Goal: Navigation & Orientation: Find specific page/section

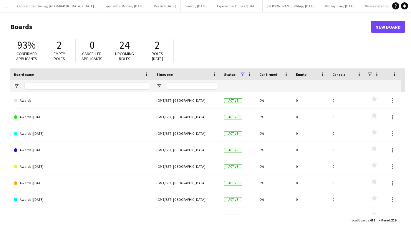
click at [7, 8] on button "Menu" at bounding box center [6, 6] width 12 height 12
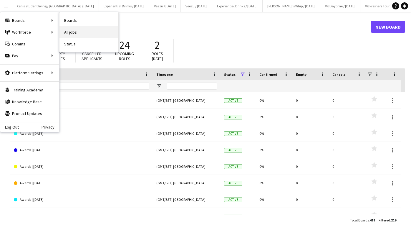
click at [74, 29] on link "All jobs" at bounding box center [88, 32] width 59 height 12
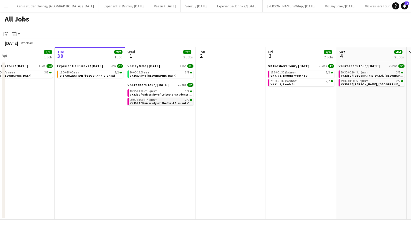
scroll to position [0, 227]
click at [158, 74] on span "VK Daytime [GEOGRAPHIC_DATA]" at bounding box center [152, 76] width 46 height 4
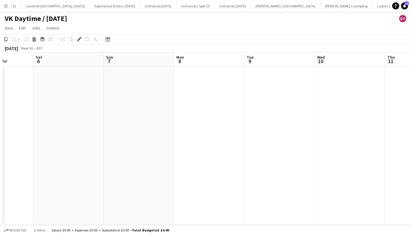
scroll to position [0, 157]
click at [3, 6] on button "Menu" at bounding box center [6, 6] width 12 height 12
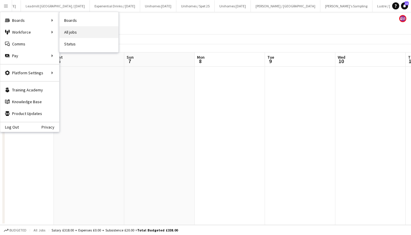
click at [75, 30] on link "All jobs" at bounding box center [88, 32] width 59 height 12
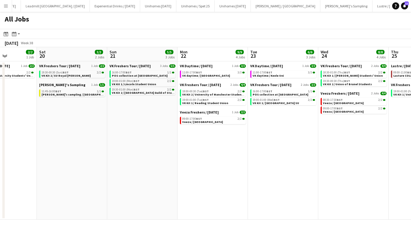
scroll to position [0, 167]
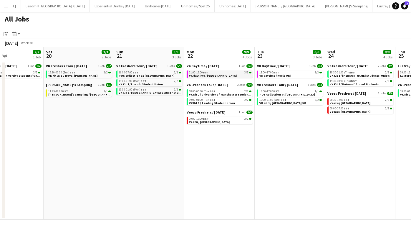
click at [203, 72] on span "11:00-17:00 BST" at bounding box center [199, 72] width 20 height 3
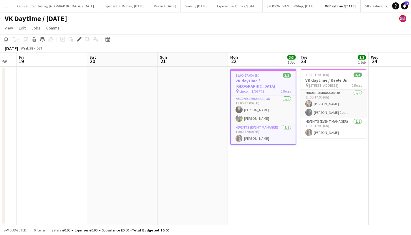
scroll to position [0, 188]
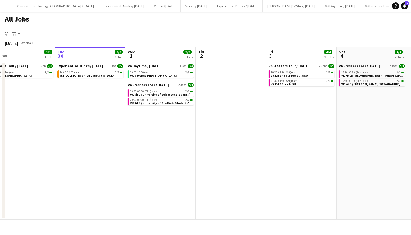
scroll to position [0, 173]
